Goal: Complete application form

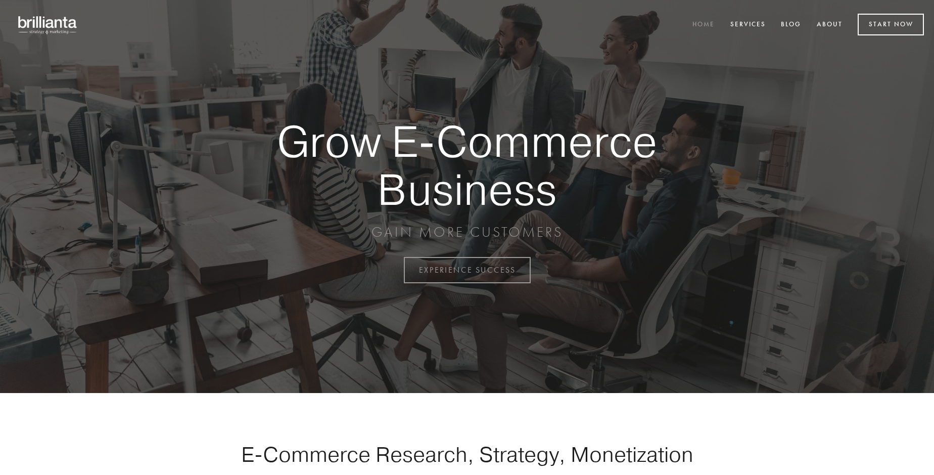
scroll to position [2650, 0]
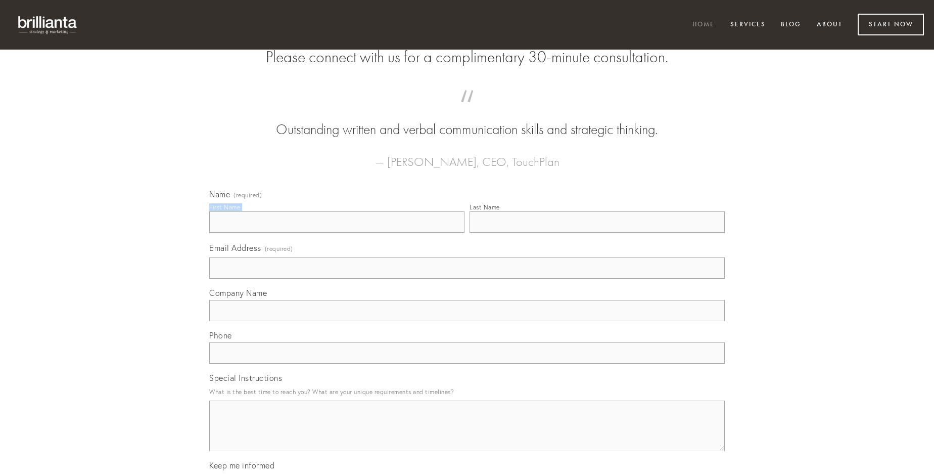
type input "[PERSON_NAME]"
click at [597, 233] on input "Last Name" at bounding box center [597, 221] width 255 height 21
type input "[PERSON_NAME]"
click at [467, 279] on input "Email Address (required)" at bounding box center [467, 267] width 516 height 21
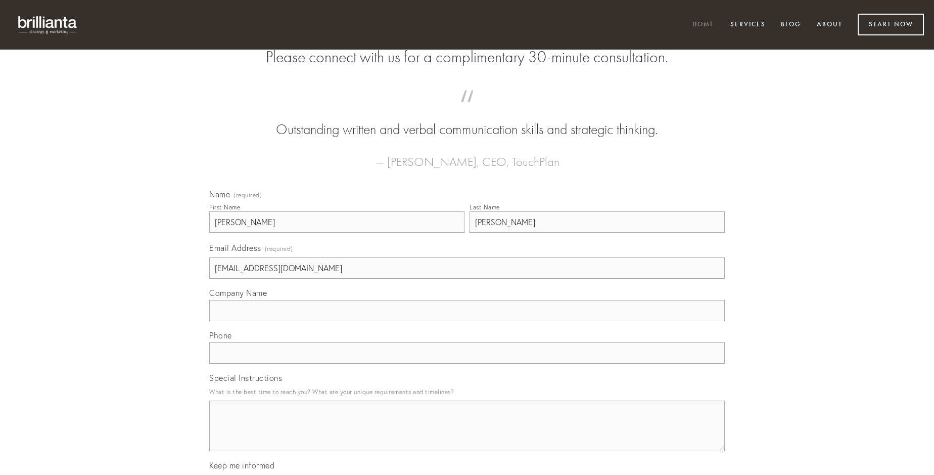
type input "[EMAIL_ADDRESS][DOMAIN_NAME]"
click at [467, 321] on input "Company Name" at bounding box center [467, 310] width 516 height 21
type input "non"
click at [467, 364] on input "text" at bounding box center [467, 352] width 516 height 21
click at [467, 435] on textarea "Special Instructions" at bounding box center [467, 425] width 516 height 51
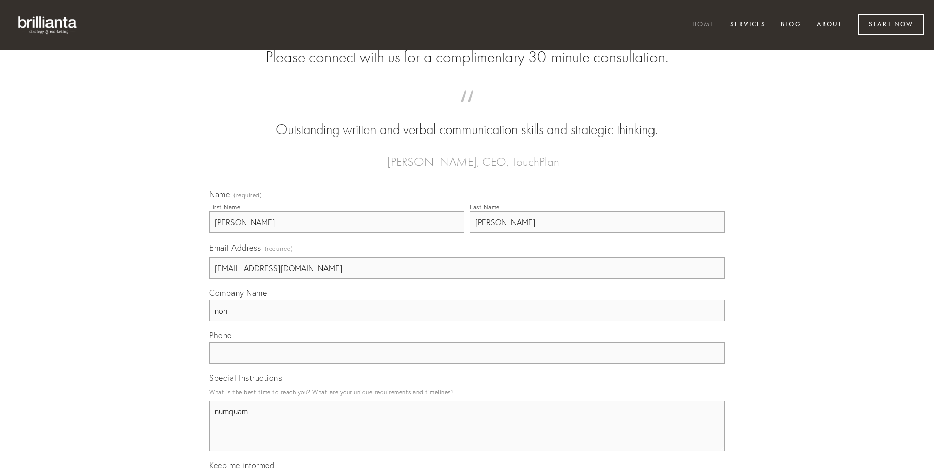
type textarea "numquam"
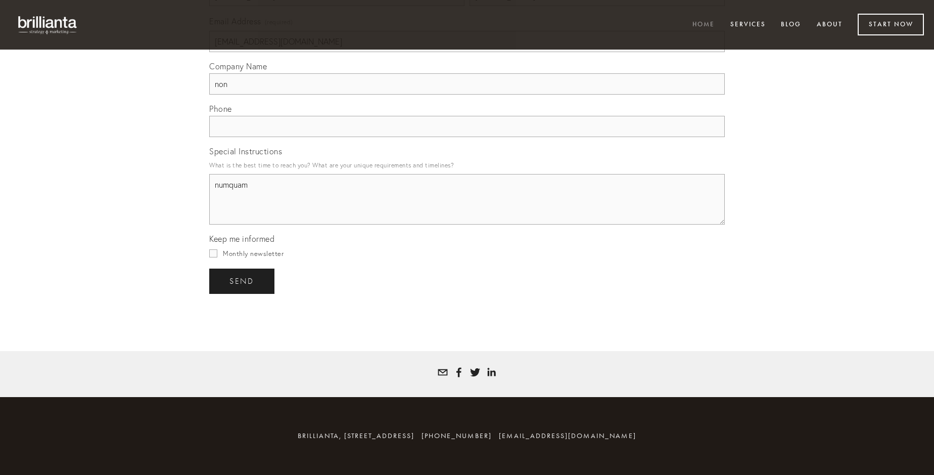
click at [243, 281] on span "send" at bounding box center [242, 281] width 25 height 9
